Goal: Download file/media

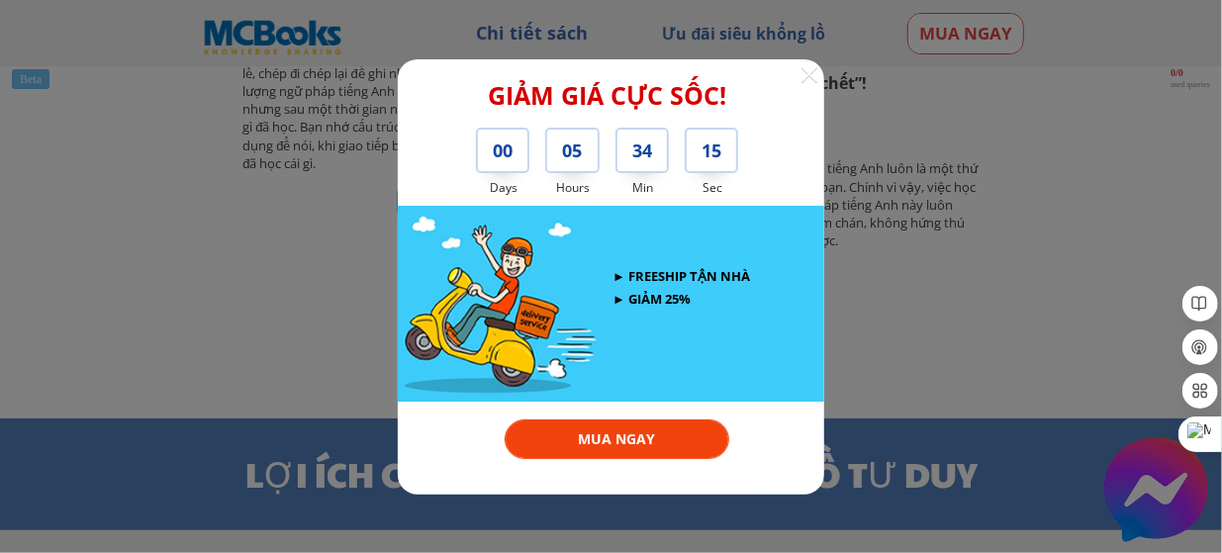
click at [809, 76] on div at bounding box center [810, 74] width 18 height 18
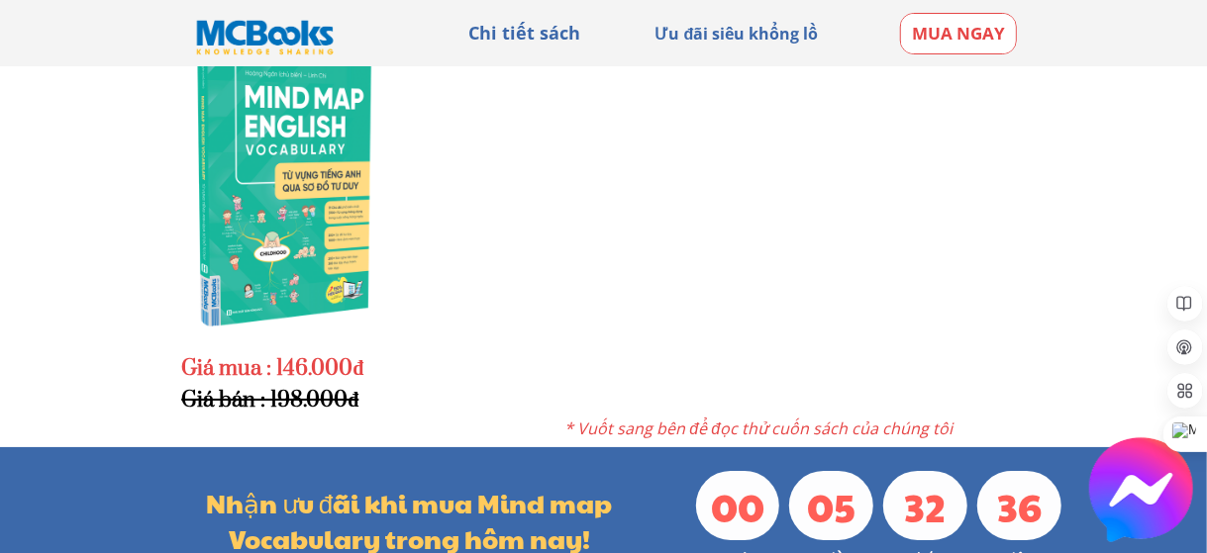
scroll to position [3406, 0]
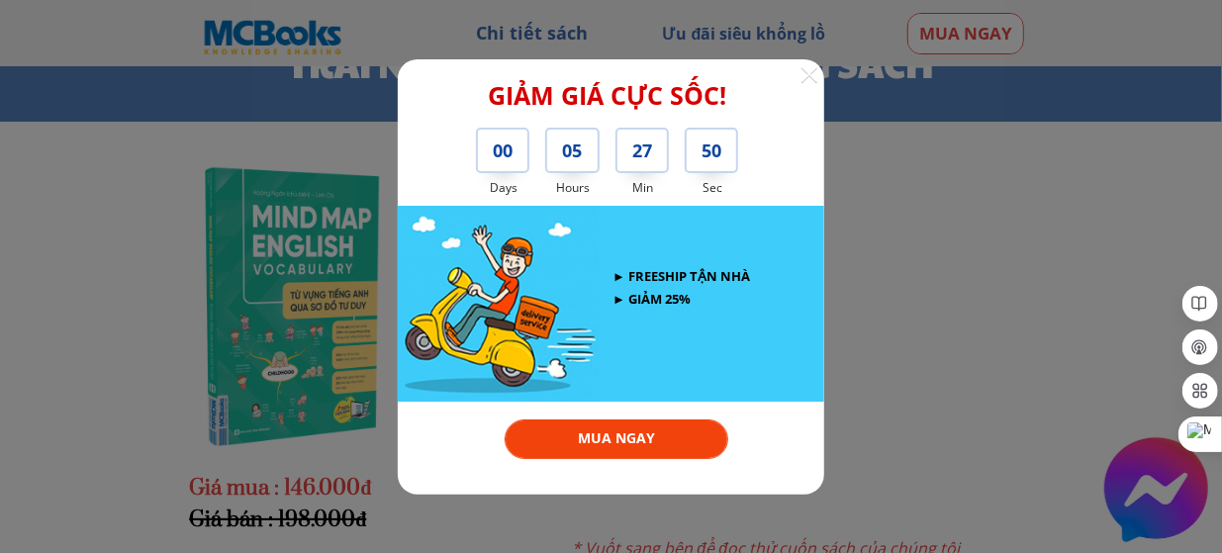
click at [811, 82] on div "(*) Áp dụng khi mua tại website này! GIẢM GIÁ CỰC SỐC! MUA NGAY 00 05 27 50 Day…" at bounding box center [611, 277] width 427 height 436
click at [803, 77] on div at bounding box center [810, 74] width 18 height 18
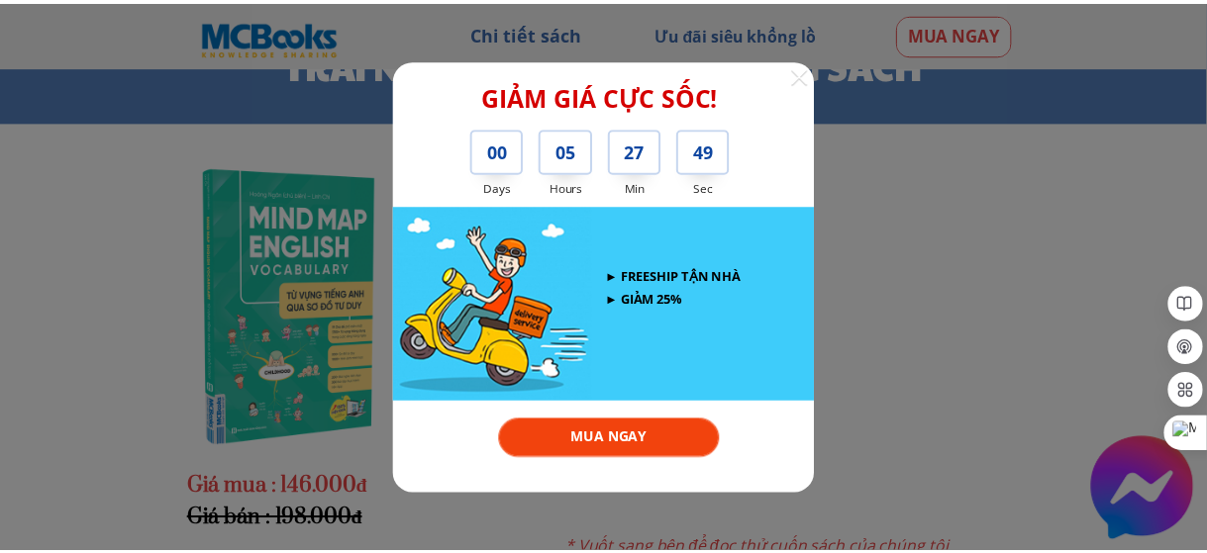
scroll to position [3363, 0]
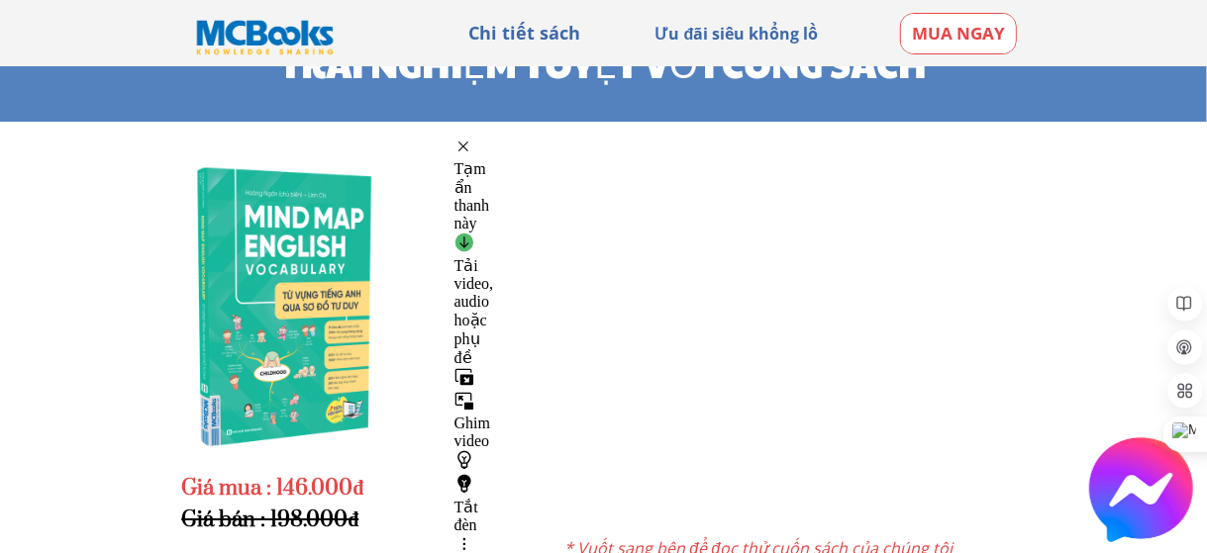
click at [494, 233] on div "Tải video, audio hoặc phụ đề Chọn tệp để tải Đang tải dữ liệu Không tìm thấy tệ…" at bounding box center [474, 300] width 40 height 135
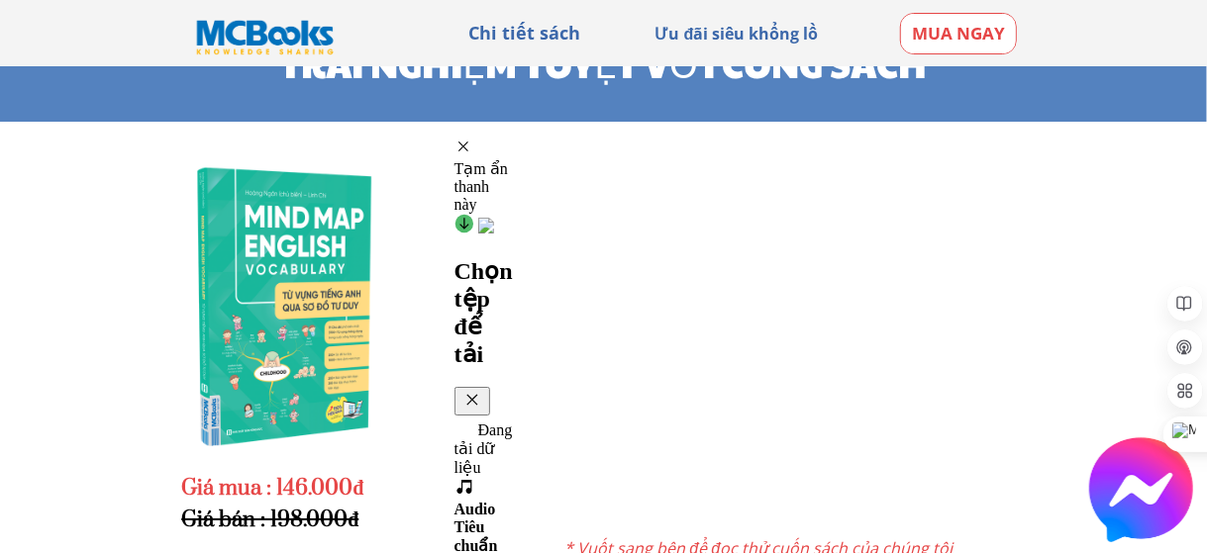
click at [490, 387] on button at bounding box center [472, 401] width 36 height 29
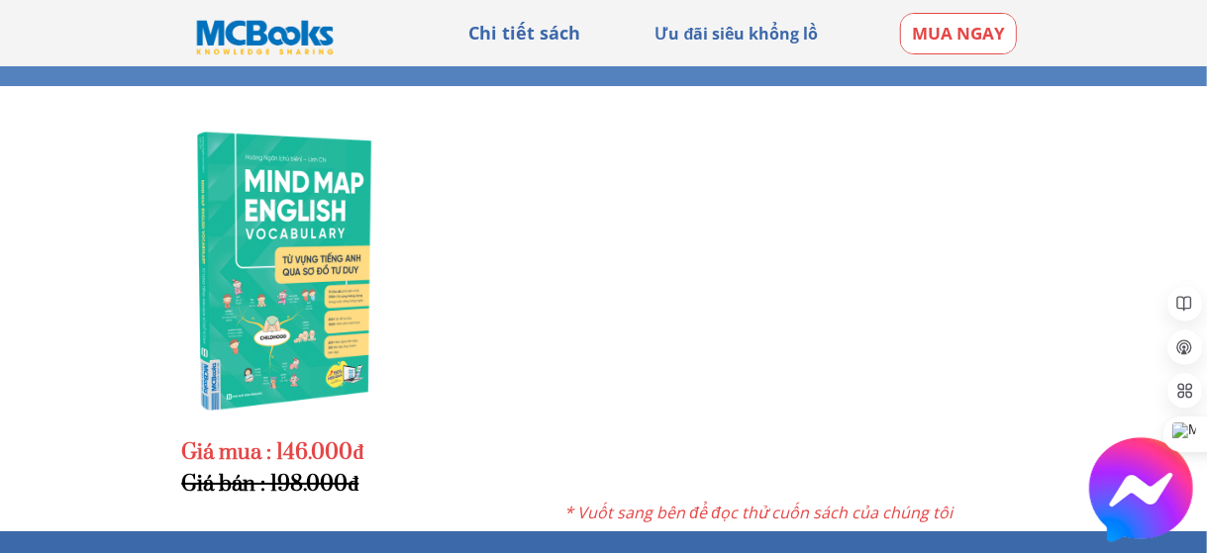
scroll to position [3393, 0]
